Goal: Use online tool/utility: Utilize a website feature to perform a specific function

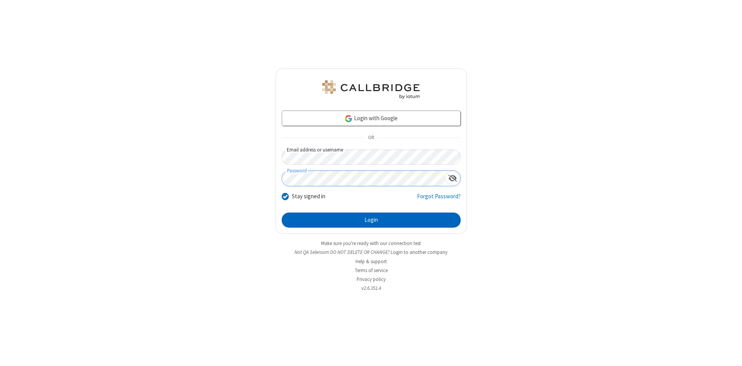
click at [371, 220] on button "Login" at bounding box center [371, 220] width 179 height 15
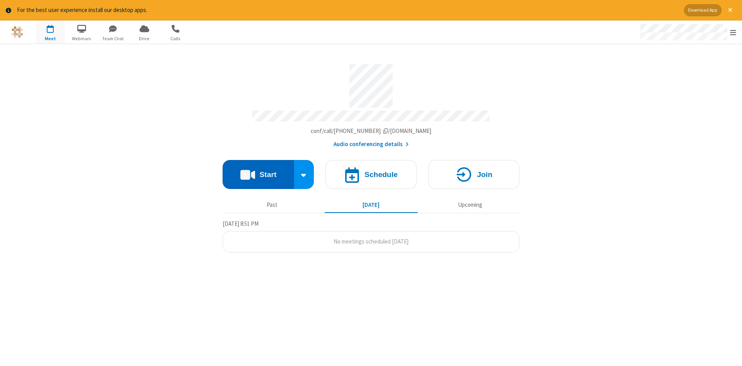
click at [258, 172] on button "Start" at bounding box center [259, 174] width 72 height 29
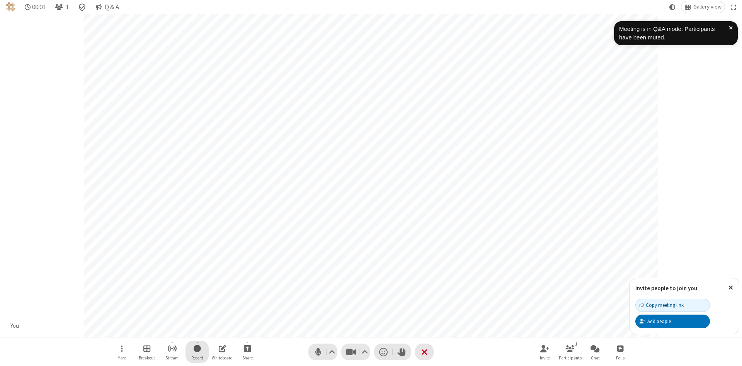
click at [197, 352] on span "Start recording" at bounding box center [197, 349] width 7 height 10
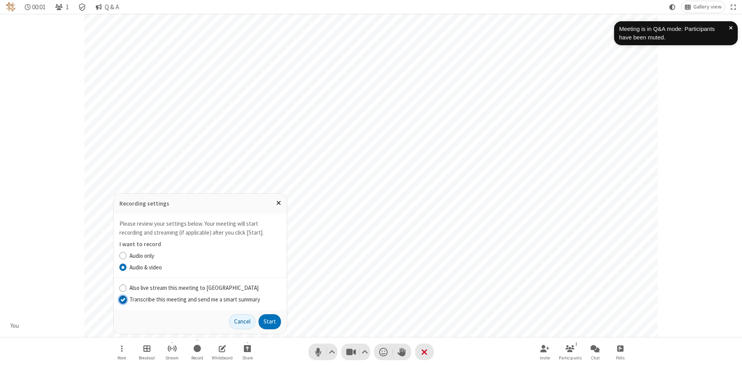
click at [123, 299] on input "Transcribe this meeting and send me a smart summary" at bounding box center [122, 299] width 7 height 8
click at [270, 322] on button "Start" at bounding box center [270, 321] width 22 height 15
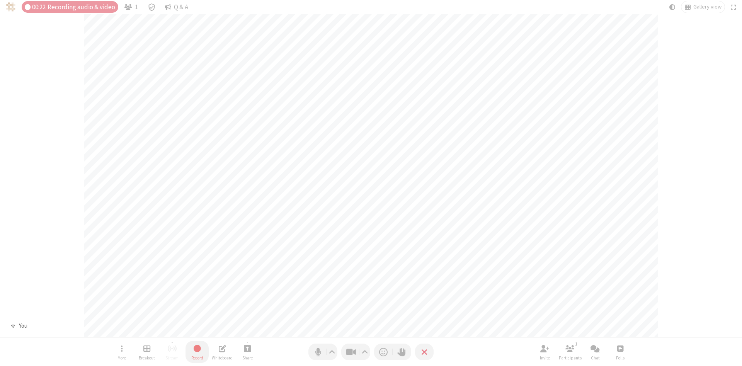
click at [197, 352] on span "Stop recording" at bounding box center [197, 348] width 10 height 10
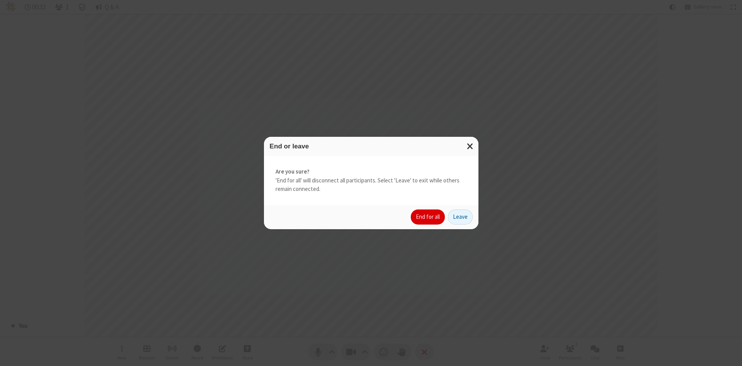
click at [428, 217] on button "End for all" at bounding box center [428, 216] width 34 height 15
